Goal: Find specific page/section: Find specific page/section

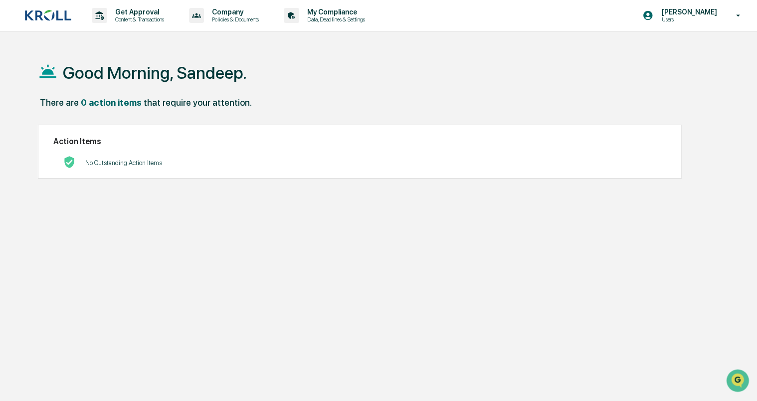
click at [714, 16] on p "Users" at bounding box center [688, 19] width 68 height 7
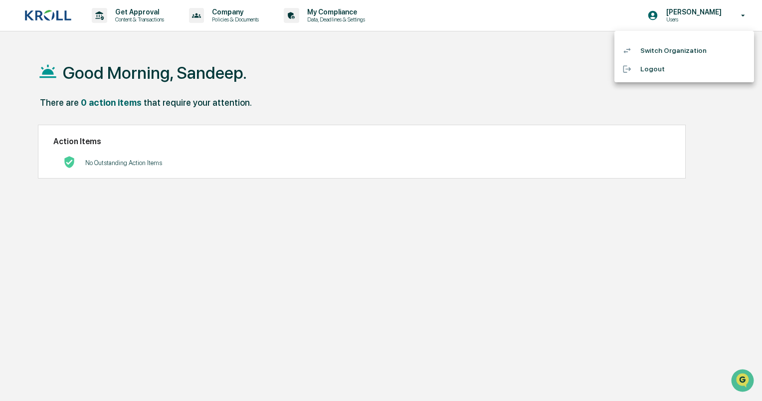
click at [351, 77] on div at bounding box center [381, 200] width 762 height 401
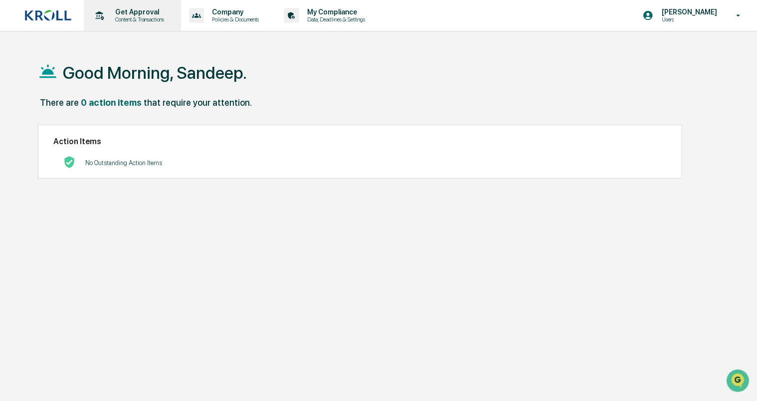
click at [129, 12] on p "Get Approval" at bounding box center [138, 12] width 62 height 8
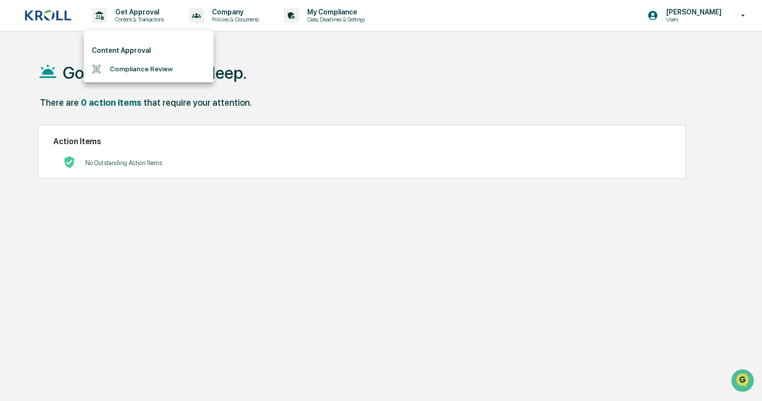
click at [244, 16] on div at bounding box center [381, 200] width 762 height 401
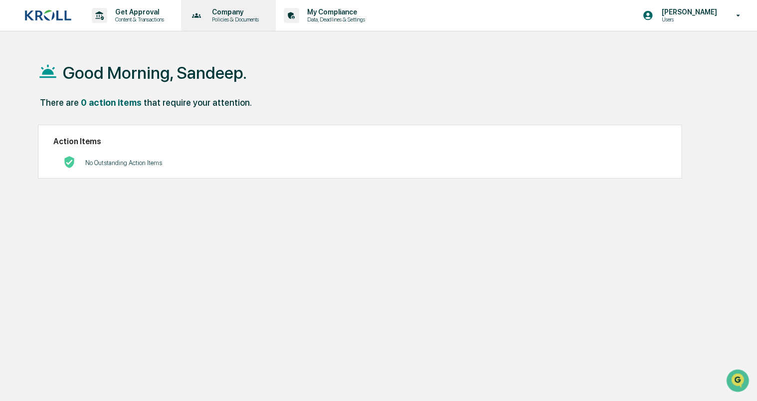
click at [239, 14] on p "Company" at bounding box center [234, 12] width 60 height 8
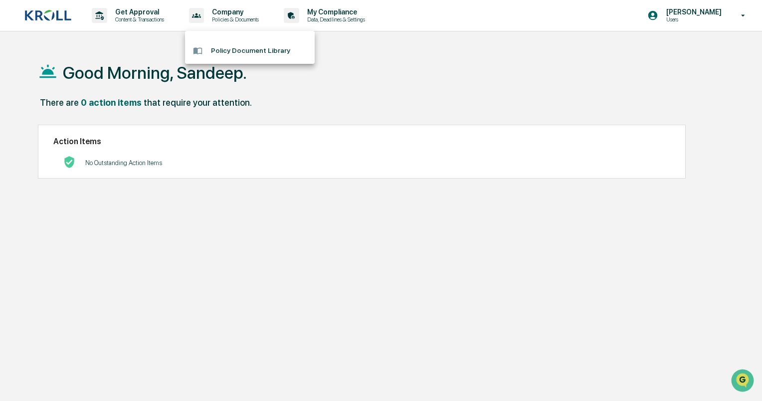
click at [337, 13] on div at bounding box center [381, 200] width 762 height 401
drag, startPoint x: 337, startPoint y: 13, endPoint x: 348, endPoint y: 37, distance: 26.1
click at [337, 14] on p "My Compliance" at bounding box center [334, 12] width 71 height 8
